Goal: Task Accomplishment & Management: Manage account settings

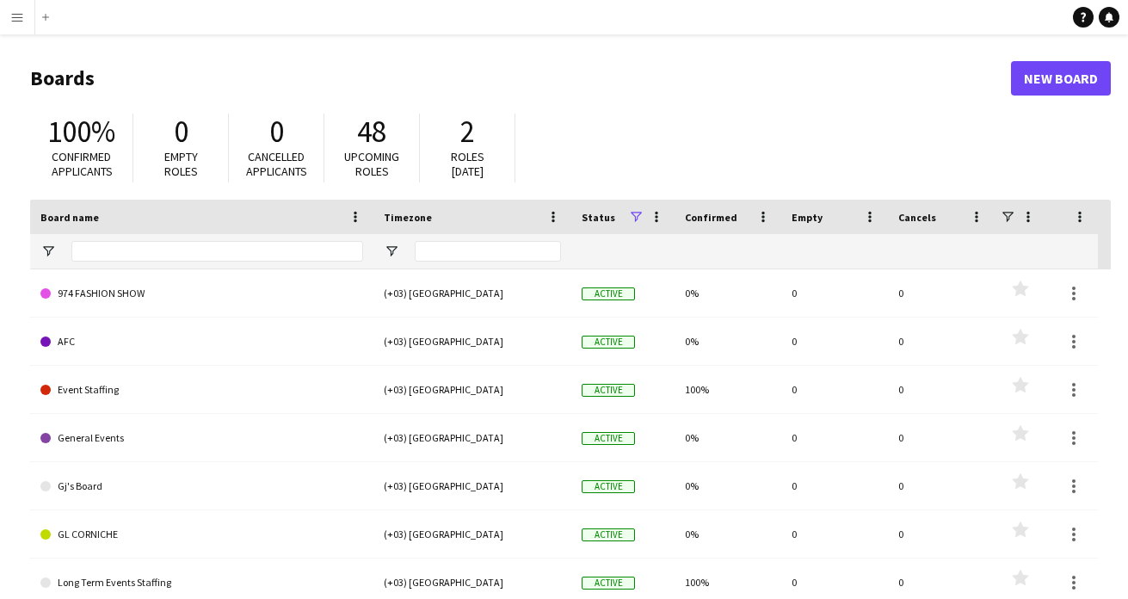
click at [7, 13] on button "Menu" at bounding box center [17, 17] width 34 height 34
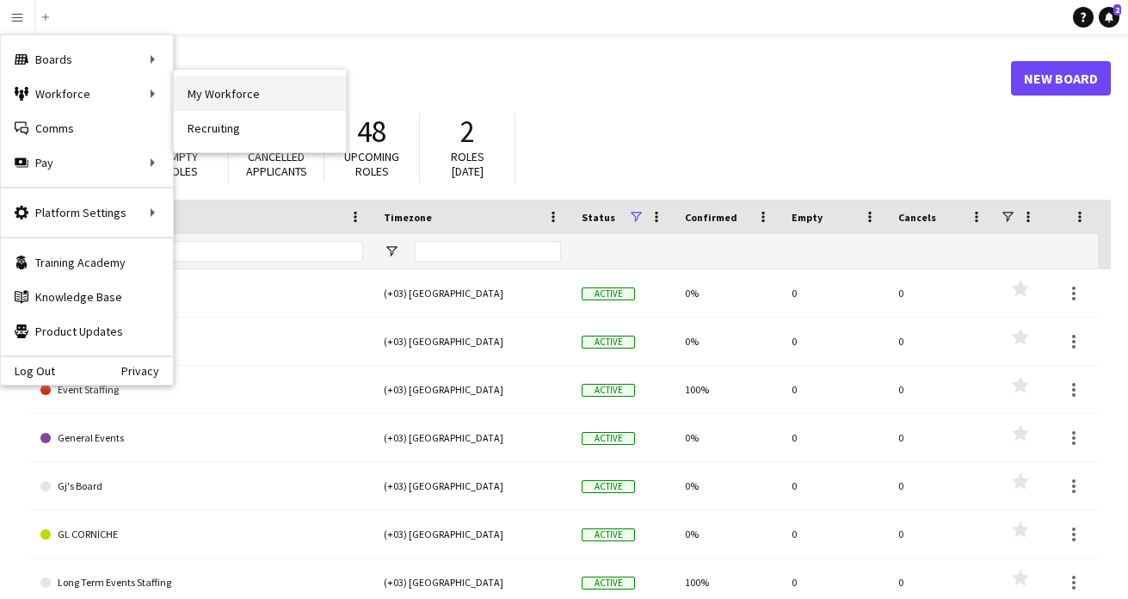
click at [255, 86] on link "My Workforce" at bounding box center [260, 94] width 172 height 34
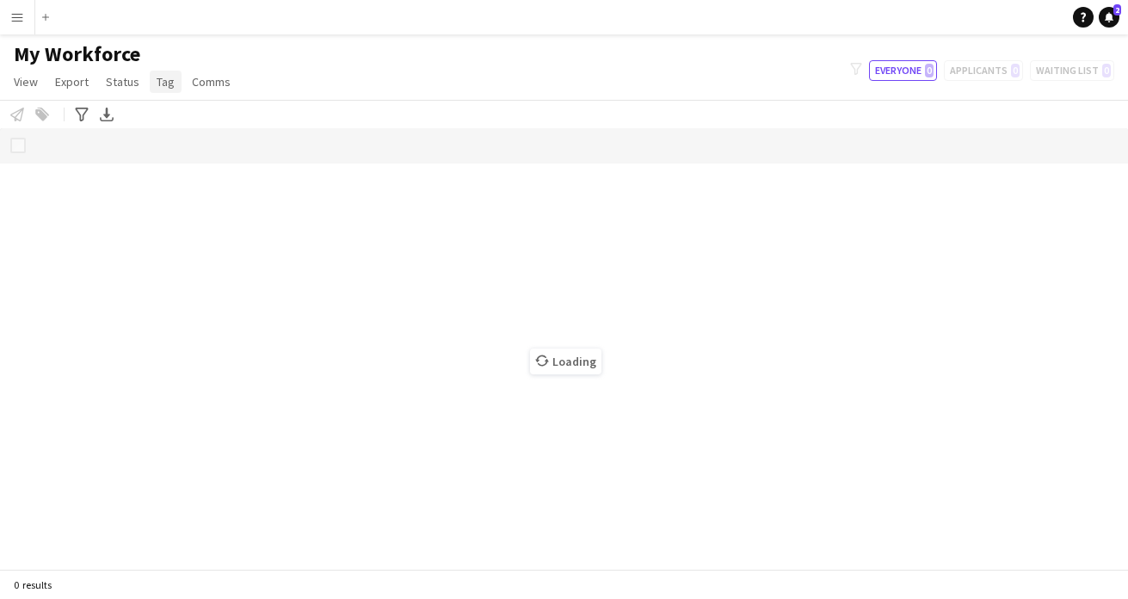
click at [162, 83] on span "Tag" at bounding box center [166, 81] width 18 height 15
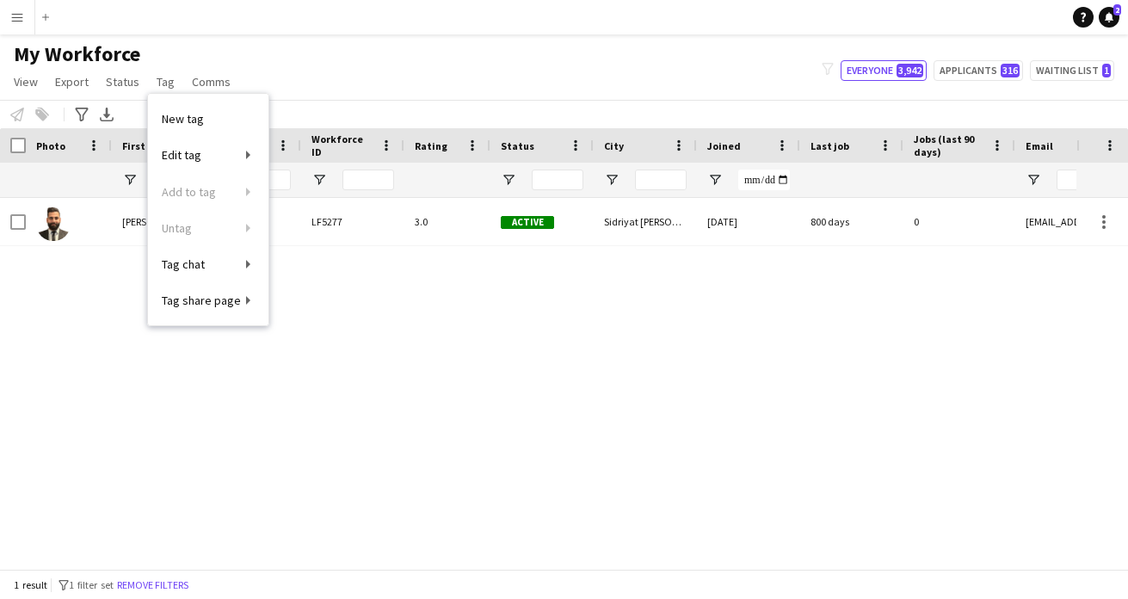
click at [360, 43] on div "My Workforce View Views Default view New view Update view Delete view Edit name…" at bounding box center [564, 70] width 1128 height 59
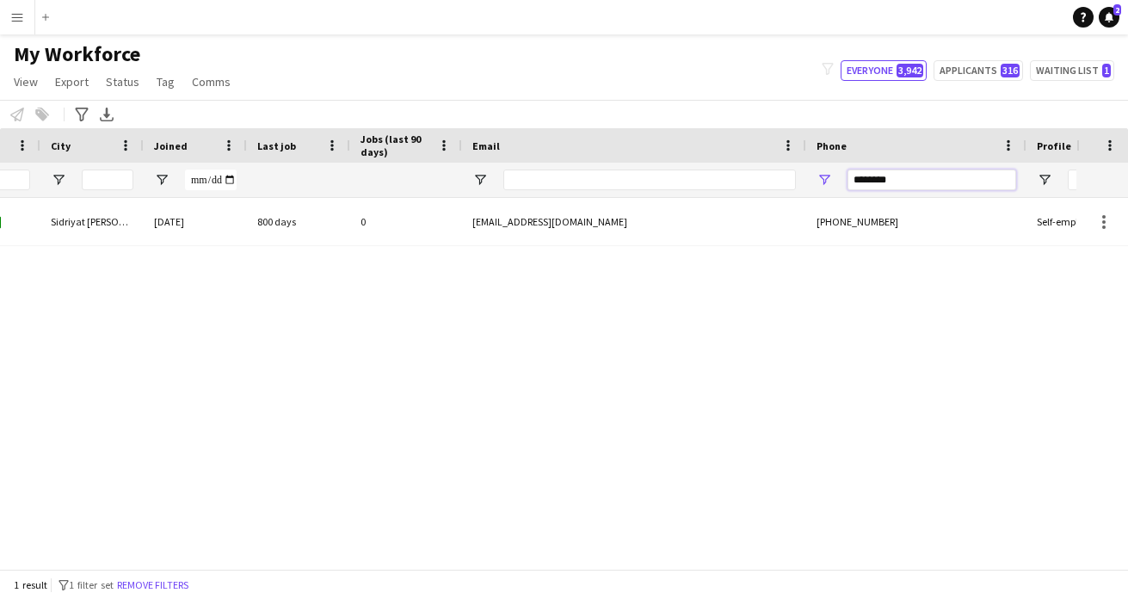
drag, startPoint x: 928, startPoint y: 183, endPoint x: 780, endPoint y: 167, distance: 148.9
click at [782, 182] on div at bounding box center [380, 180] width 1866 height 34
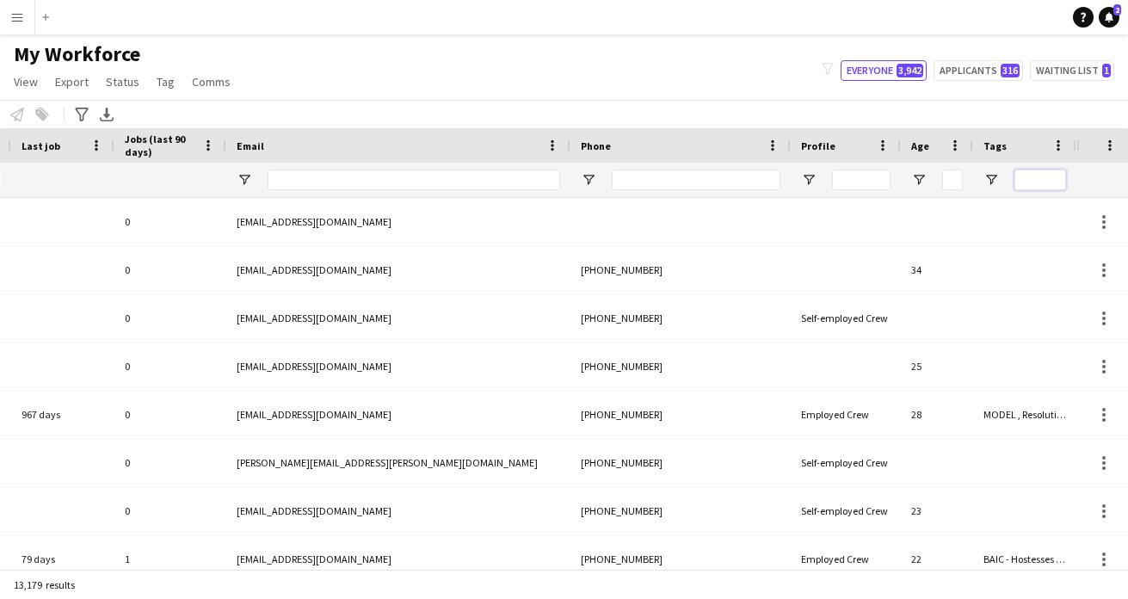
click at [1037, 182] on input "Tags Filter Input" at bounding box center [1041, 180] width 52 height 21
click at [164, 85] on span "Tag" at bounding box center [166, 81] width 18 height 15
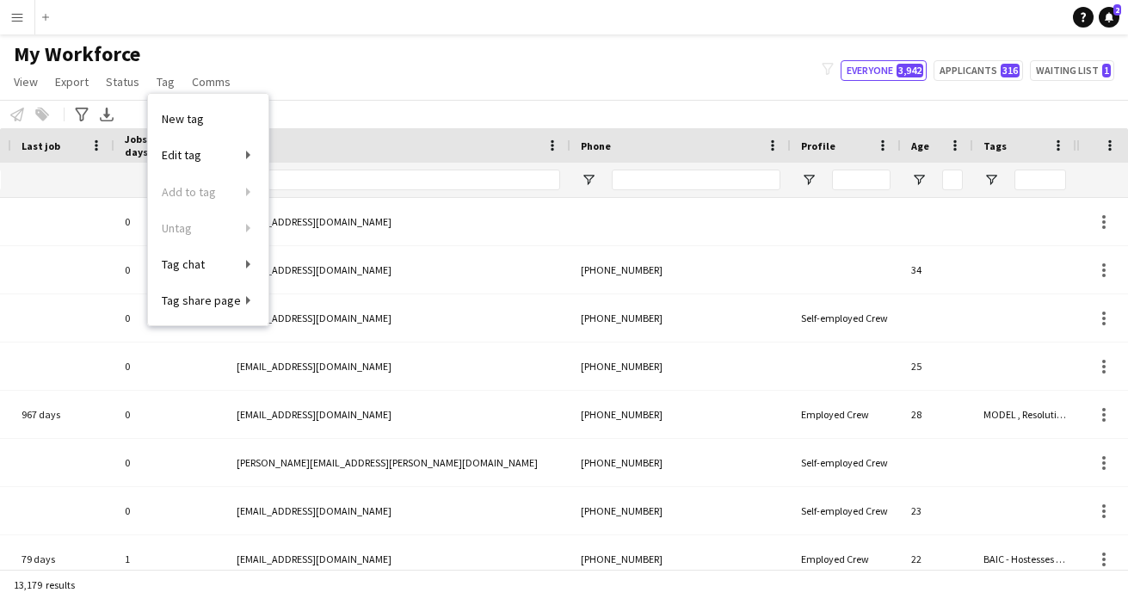
click at [417, 102] on div "Notify workforce Add to tag Select at least one crew to tag him or her. Advance…" at bounding box center [564, 114] width 1128 height 28
